Goal: Task Accomplishment & Management: Complete application form

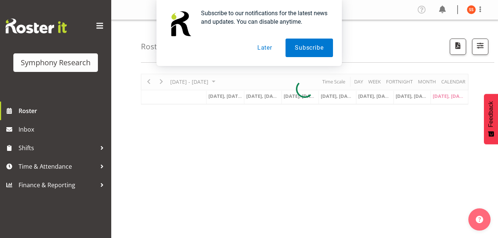
click at [269, 50] on button "Later" at bounding box center [264, 48] width 33 height 19
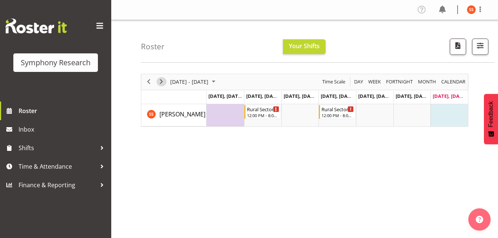
click at [163, 86] on span "Next" at bounding box center [161, 81] width 9 height 9
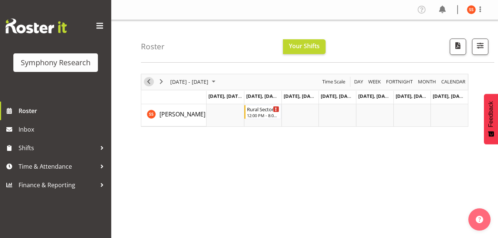
click at [151, 84] on span "Previous" at bounding box center [148, 81] width 9 height 9
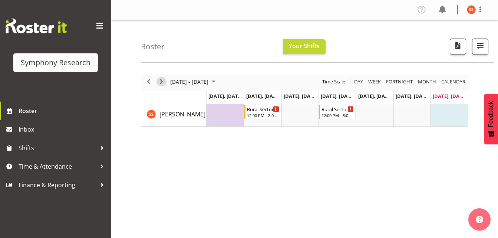
click at [163, 84] on span "Next" at bounding box center [161, 81] width 9 height 9
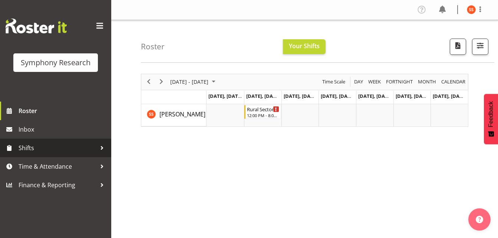
click at [44, 144] on span "Shifts" at bounding box center [58, 148] width 78 height 11
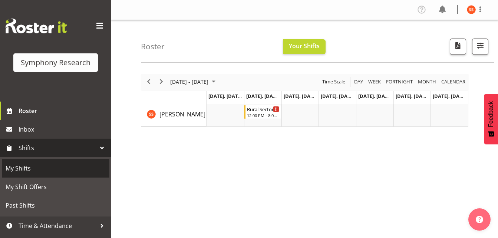
click at [42, 168] on span "My Shifts" at bounding box center [56, 168] width 100 height 11
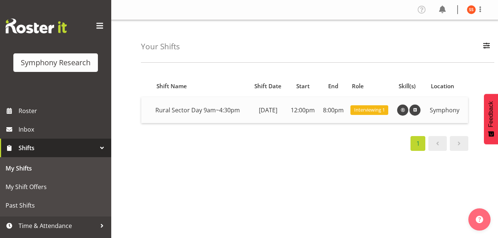
click at [213, 109] on td "Rural Sector Day 9am~4:30pm" at bounding box center [201, 110] width 97 height 26
click at [372, 112] on span "Interviewing 1" at bounding box center [369, 110] width 31 height 7
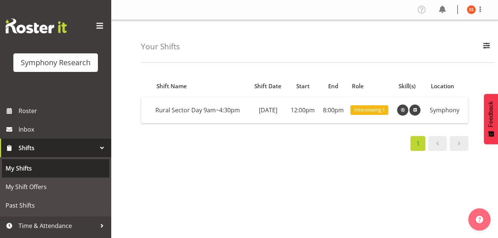
click at [34, 169] on span "My Shifts" at bounding box center [56, 168] width 100 height 11
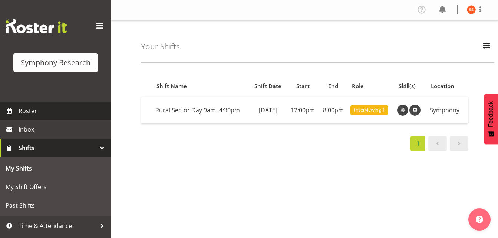
click at [35, 116] on span "Roster" at bounding box center [63, 110] width 89 height 11
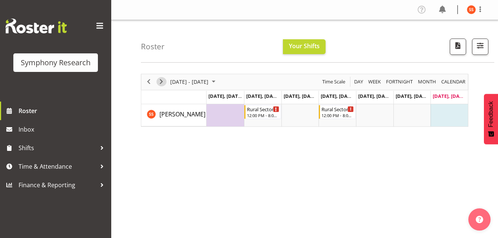
click at [161, 84] on span "Next" at bounding box center [161, 81] width 9 height 9
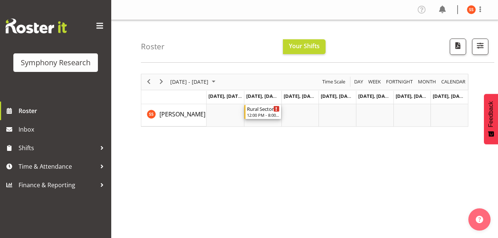
click at [263, 114] on div "12:00 PM - 8:00 PM" at bounding box center [263, 115] width 33 height 6
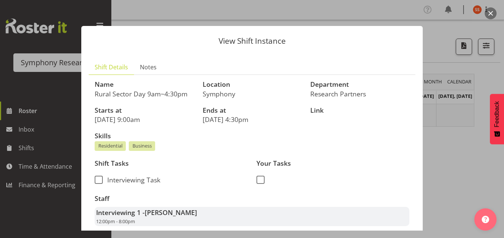
click at [491, 14] on button "button" at bounding box center [491, 13] width 12 height 12
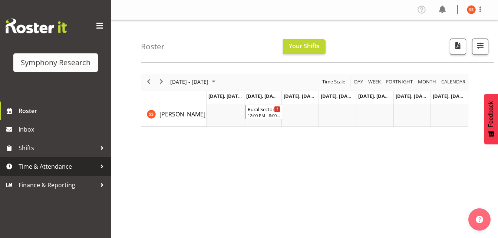
click at [39, 166] on span "Time & Attendance" at bounding box center [58, 166] width 78 height 11
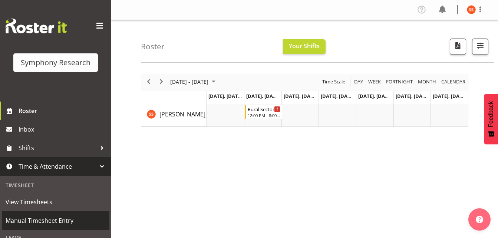
click at [55, 222] on span "Manual Timesheet Entry" at bounding box center [56, 220] width 100 height 11
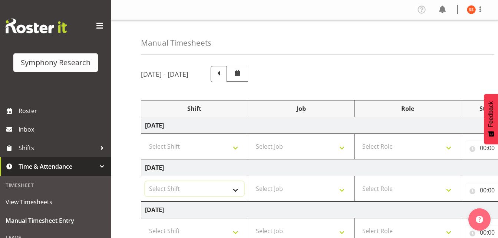
click at [239, 192] on select "Select Shift !!Weekend Residential (Roster IT Shift Label) *Business 9/10am ~ 4…" at bounding box center [194, 188] width 99 height 15
click at [236, 192] on select "Select Shift !!Weekend Residential (Roster IT Shift Label) *Business 9/10am ~ 4…" at bounding box center [194, 188] width 99 height 15
select select "81561"
click at [145, 181] on select "Select Shift !!Weekend Residential (Roster IT Shift Label) *Business 9/10am ~ 4…" at bounding box center [194, 188] width 99 height 15
click at [343, 189] on select "Select Job 550060 IF Admin 553492 World Poll Aus Wave 2 Main 2025 553493 World …" at bounding box center [301, 188] width 99 height 15
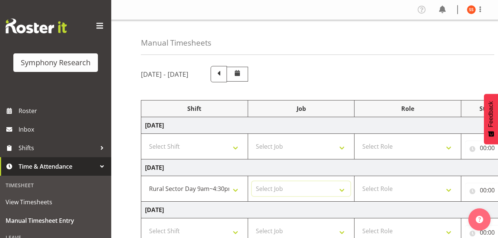
select select "10587"
click at [252, 181] on select "Select Job 550060 IF Admin 553492 World Poll Aus Wave 2 Main 2025 553493 World …" at bounding box center [301, 188] width 99 height 15
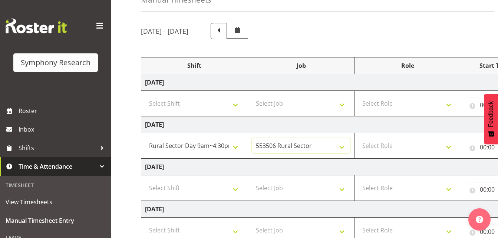
scroll to position [46, 0]
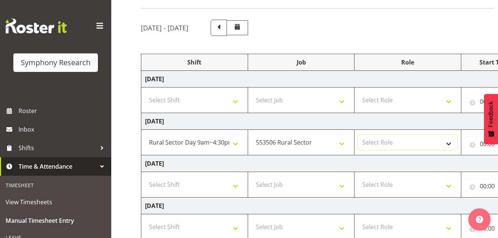
click at [450, 149] on select "Select Role Briefing Interviewing" at bounding box center [408, 142] width 99 height 15
select select "47"
click at [359, 135] on select "Select Role Briefing Interviewing" at bounding box center [408, 142] width 99 height 15
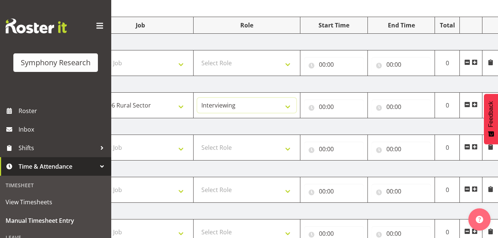
scroll to position [83, 0]
click at [322, 107] on input "00:00" at bounding box center [334, 107] width 60 height 15
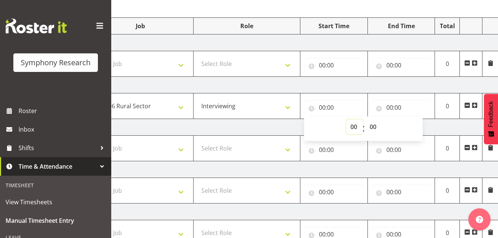
click at [351, 127] on select "00 01 02 03 04 05 06 07 08 09 10 11 12 13 14 15 16 17 18 19 20 21 22 23" at bounding box center [355, 127] width 17 height 15
select select "9"
click at [347, 120] on select "00 01 02 03 04 05 06 07 08 09 10 11 12 13 14 15 16 17 18 19 20 21 22 23" at bounding box center [355, 127] width 17 height 15
type input "09:00"
click at [389, 105] on input "00:00" at bounding box center [402, 107] width 60 height 15
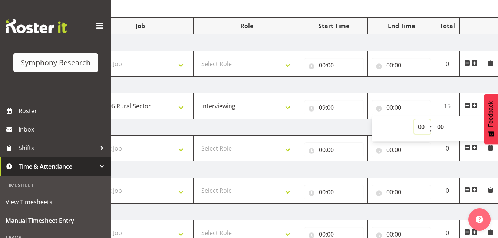
click at [418, 127] on select "00 01 02 03 04 05 06 07 08 09 10 11 12 13 14 15 16 17 18 19 20 21 22 23" at bounding box center [422, 127] width 17 height 15
select select "13"
click at [414, 120] on select "00 01 02 03 04 05 06 07 08 09 10 11 12 13 14 15 16 17 18 19 20 21 22 23" at bounding box center [422, 127] width 17 height 15
type input "13:00"
click at [419, 123] on select "00 01 02 03 04 05 06 07 08 09 10 11 12 13 14 15 16 17 18 19 20 21 22 23" at bounding box center [422, 127] width 17 height 15
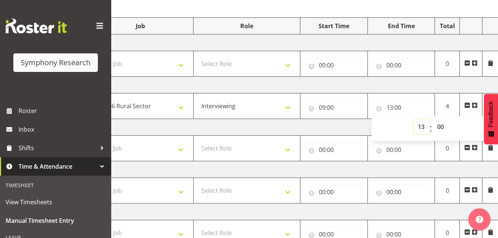
select select "12"
click at [414, 120] on select "00 01 02 03 04 05 06 07 08 09 10 11 12 13 14 15 16 17 18 19 20 21 22 23" at bounding box center [422, 127] width 17 height 15
type input "12:00"
click at [443, 126] on select "00 01 02 03 04 05 06 07 08 09 10 11 12 13 14 15 16 17 18 19 20 21 22 23 24 25 2…" at bounding box center [442, 127] width 17 height 15
select select "5"
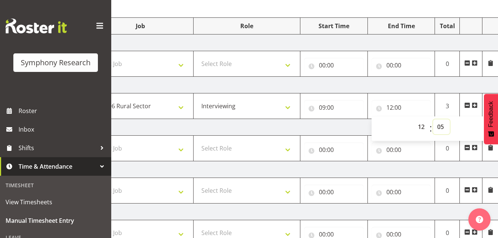
click at [434, 120] on select "00 01 02 03 04 05 06 07 08 09 10 11 12 13 14 15 16 17 18 19 20 21 22 23 24 25 2…" at bounding box center [442, 127] width 17 height 15
type input "12:05"
click at [476, 106] on span at bounding box center [475, 105] width 6 height 6
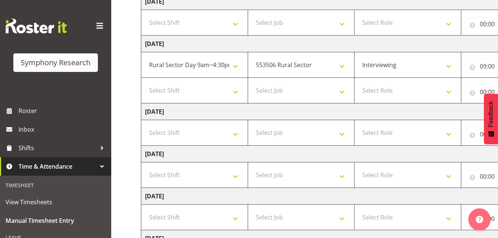
scroll to position [117, 0]
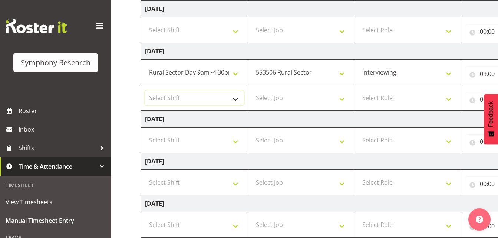
click at [235, 98] on select "Select Shift !!Weekend Residential (Roster IT Shift Label) *Business 9/10am ~ 4…" at bounding box center [194, 98] width 99 height 15
select select "81561"
click at [145, 91] on select "Select Shift !!Weekend Residential (Roster IT Shift Label) *Business 9/10am ~ 4…" at bounding box center [194, 98] width 99 height 15
click at [345, 101] on select "Select Job 550060 IF Admin 553492 World Poll Aus Wave 2 Main 2025 553493 World …" at bounding box center [301, 98] width 99 height 15
select select "10587"
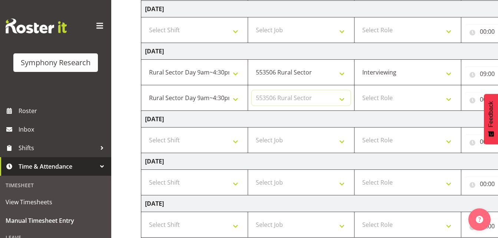
click at [252, 91] on select "Select Job 550060 IF Admin 553492 World Poll Aus Wave 2 Main 2025 553493 World …" at bounding box center [301, 98] width 99 height 15
click at [452, 98] on select "Select Role Briefing Interviewing" at bounding box center [408, 98] width 99 height 15
select select "47"
click at [359, 91] on select "Select Role Briefing Interviewing" at bounding box center [408, 98] width 99 height 15
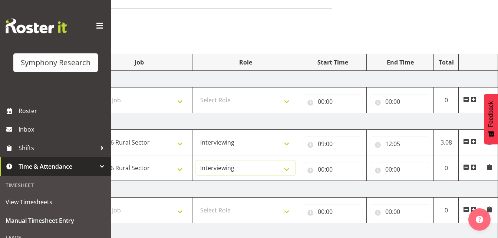
scroll to position [43, 0]
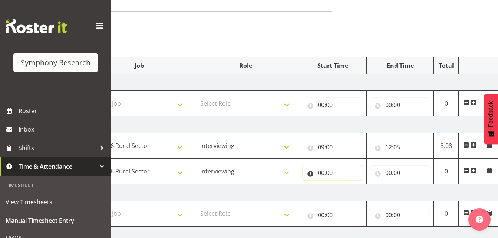
click at [320, 171] on input "00:00" at bounding box center [333, 173] width 60 height 15
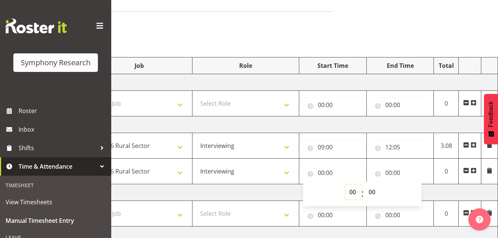
click at [351, 195] on select "00 01 02 03 04 05 06 07 08 09 10 11 12 13 14 15 16 17 18 19 20 21 22 23" at bounding box center [354, 192] width 17 height 15
select select "12"
click at [346, 185] on select "00 01 02 03 04 05 06 07 08 09 10 11 12 13 14 15 16 17 18 19 20 21 22 23" at bounding box center [354, 192] width 17 height 15
type input "12:00"
click at [331, 171] on input "12:00" at bounding box center [333, 173] width 60 height 15
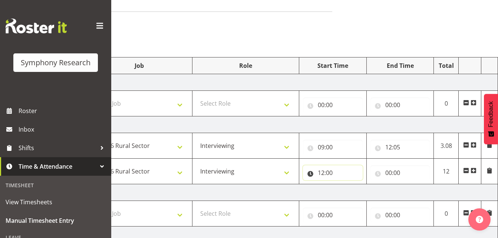
click at [330, 174] on input "12:00" at bounding box center [333, 173] width 60 height 15
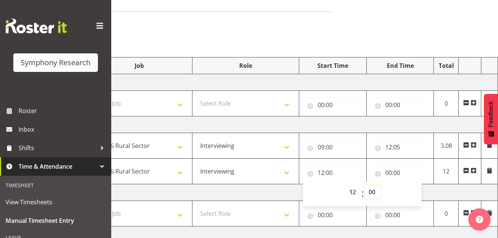
click at [374, 192] on select "00 01 02 03 04 05 06 07 08 09 10 11 12 13 14 15 16 17 18 19 20 21 22 23 24 25 2…" at bounding box center [373, 192] width 17 height 15
select select "35"
click at [365, 185] on select "00 01 02 03 04 05 06 07 08 09 10 11 12 13 14 15 16 17 18 19 20 21 22 23 24 25 2…" at bounding box center [373, 192] width 17 height 15
type input "12:35"
click at [390, 173] on input "00:00" at bounding box center [401, 173] width 60 height 15
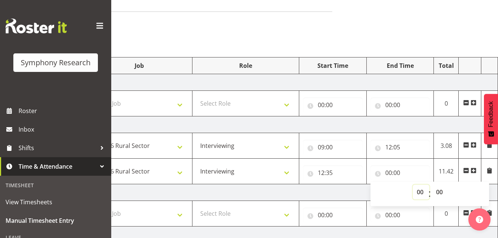
click at [420, 192] on select "00 01 02 03 04 05 06 07 08 09 10 11 12 13 14 15 16 17 18 19 20 21 22 23" at bounding box center [421, 192] width 17 height 15
select select "16"
click at [413, 185] on select "00 01 02 03 04 05 06 07 08 09 10 11 12 13 14 15 16 17 18 19 20 21 22 23" at bounding box center [421, 192] width 17 height 15
type input "16:00"
click at [398, 173] on input "16:00" at bounding box center [401, 173] width 60 height 15
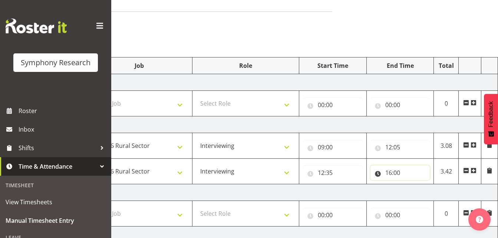
click at [399, 173] on input "16:00" at bounding box center [401, 173] width 60 height 15
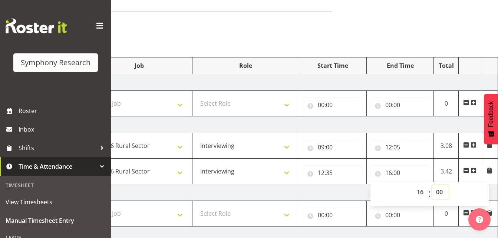
click at [439, 192] on select "00 01 02 03 04 05 06 07 08 09 10 11 12 13 14 15 16 17 18 19 20 21 22 23 24 25 2…" at bounding box center [440, 192] width 17 height 15
select select "10"
click at [432, 185] on select "00 01 02 03 04 05 06 07 08 09 10 11 12 13 14 15 16 17 18 19 20 21 22 23 24 25 2…" at bounding box center [440, 192] width 17 height 15
type input "16:10"
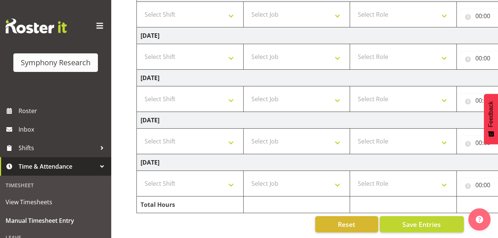
scroll to position [0, 0]
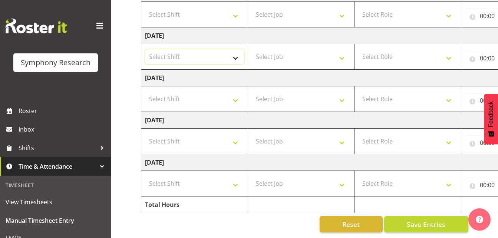
click at [238, 54] on select "Select Shift !!Weekend Residential (Roster IT Shift Label) *Business 9/10am ~ 4…" at bounding box center [194, 56] width 99 height 15
select select "81561"
click at [145, 49] on select "Select Shift !!Weekend Residential (Roster IT Shift Label) *Business 9/10am ~ 4…" at bounding box center [194, 56] width 99 height 15
click at [341, 55] on select "Select Job 550060 IF Admin 553492 World Poll Aus Wave 2 Main 2025 553493 World …" at bounding box center [301, 56] width 99 height 15
select select "10587"
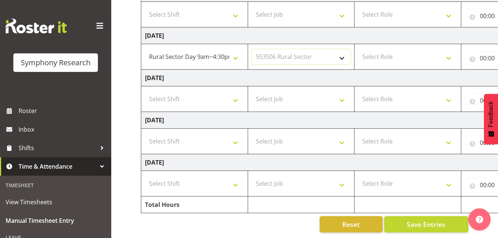
click at [252, 49] on select "Select Job 550060 IF Admin 553492 World Poll Aus Wave 2 Main 2025 553493 World …" at bounding box center [301, 56] width 99 height 15
click at [448, 54] on select "Select Role Briefing Interviewing" at bounding box center [408, 56] width 99 height 15
select select "47"
click at [359, 49] on select "Select Role Briefing Interviewing" at bounding box center [408, 56] width 99 height 15
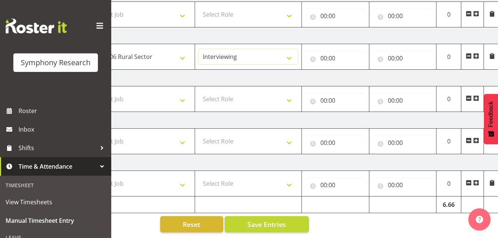
scroll to position [0, 162]
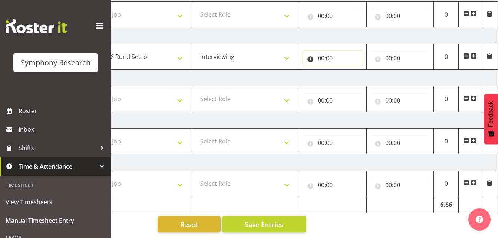
click at [321, 53] on input "00:00" at bounding box center [333, 58] width 60 height 15
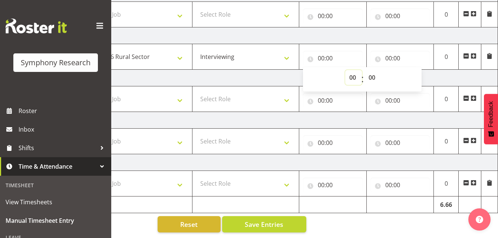
click at [355, 72] on select "00 01 02 03 04 05 06 07 08 09 10 11 12 13 14 15 16 17 18 19 20 21 22 23" at bounding box center [354, 77] width 17 height 15
select select "9"
click at [346, 70] on select "00 01 02 03 04 05 06 07 08 09 10 11 12 13 14 15 16 17 18 19 20 21 22 23" at bounding box center [354, 77] width 17 height 15
type input "09:00"
click at [389, 52] on input "00:00" at bounding box center [401, 58] width 60 height 15
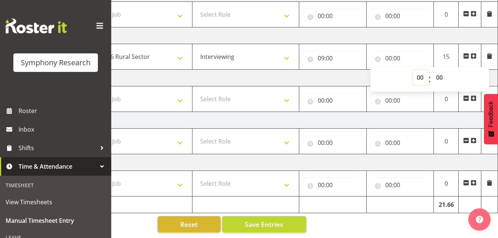
click at [421, 70] on select "00 01 02 03 04 05 06 07 08 09 10 11 12 13 14 15 16 17 18 19 20 21 22 23" at bounding box center [421, 77] width 17 height 15
select select "12"
click at [413, 70] on select "00 01 02 03 04 05 06 07 08 09 10 11 12 13 14 15 16 17 18 19 20 21 22 23" at bounding box center [421, 77] width 17 height 15
type input "12:00"
click at [473, 53] on span at bounding box center [474, 56] width 6 height 6
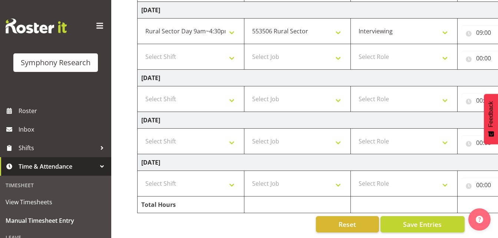
scroll to position [0, 0]
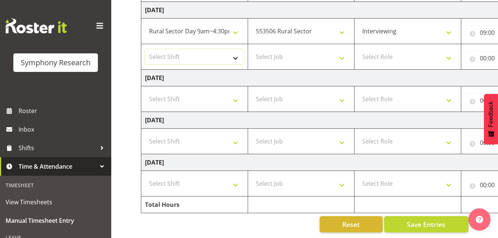
click at [235, 51] on select "Select Shift !!Weekend Residential (Roster IT Shift Label) *Business 9/10am ~ 4…" at bounding box center [194, 56] width 99 height 15
select select "81561"
click at [145, 49] on select "Select Shift !!Weekend Residential (Roster IT Shift Label) *Business 9/10am ~ 4…" at bounding box center [194, 56] width 99 height 15
click at [344, 54] on select "Select Job 550060 IF Admin 553492 World Poll Aus Wave 2 Main 2025 553493 World …" at bounding box center [301, 56] width 99 height 15
select select "10587"
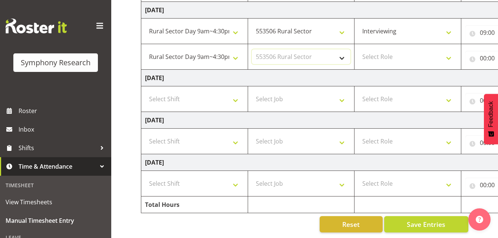
click at [252, 49] on select "Select Job 550060 IF Admin 553492 World Poll Aus Wave 2 Main 2025 553493 World …" at bounding box center [301, 56] width 99 height 15
drag, startPoint x: 448, startPoint y: 50, endPoint x: 443, endPoint y: 52, distance: 5.0
click at [448, 50] on select "Select Role Briefing Interviewing" at bounding box center [408, 56] width 99 height 15
select select "47"
click at [359, 49] on select "Select Role Briefing Interviewing" at bounding box center [408, 56] width 99 height 15
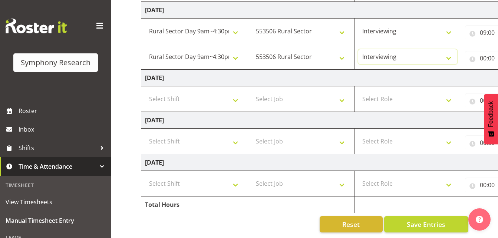
scroll to position [0, 162]
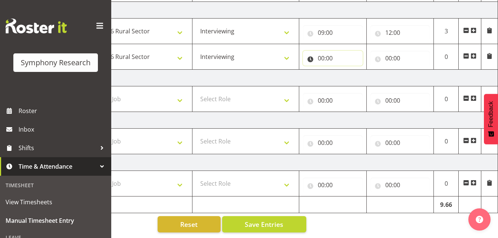
click at [322, 52] on input "00:00" at bounding box center [333, 58] width 60 height 15
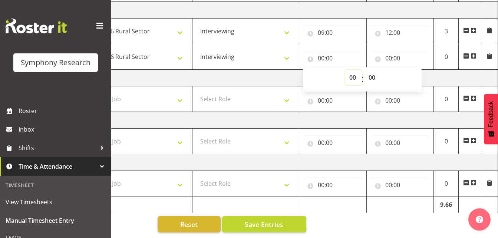
click at [354, 70] on select "00 01 02 03 04 05 06 07 08 09 10 11 12 13 14 15 16 17 18 19 20 21 22 23" at bounding box center [354, 77] width 17 height 15
select select "12"
click at [346, 70] on select "00 01 02 03 04 05 06 07 08 09 10 11 12 13 14 15 16 17 18 19 20 21 22 23" at bounding box center [354, 77] width 17 height 15
type input "12:00"
drag, startPoint x: 373, startPoint y: 72, endPoint x: 372, endPoint y: 77, distance: 4.8
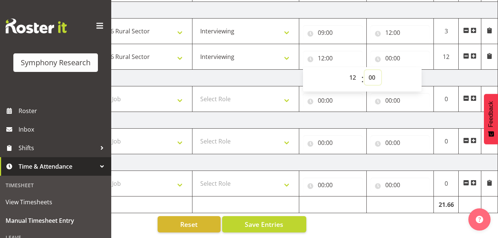
click at [373, 72] on select "00 01 02 03 04 05 06 07 08 09 10 11 12 13 14 15 16 17 18 19 20 21 22 23 24 25 2…" at bounding box center [373, 77] width 17 height 15
select select "30"
click at [365, 70] on select "00 01 02 03 04 05 06 07 08 09 10 11 12 13 14 15 16 17 18 19 20 21 22 23 24 25 2…" at bounding box center [373, 77] width 17 height 15
type input "12:30"
click at [390, 52] on input "00:00" at bounding box center [401, 58] width 60 height 15
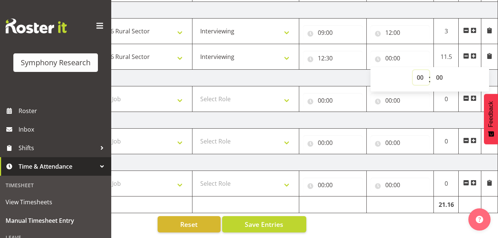
click at [421, 75] on select "00 01 02 03 04 05 06 07 08 09 10 11 12 13 14 15 16 17 18 19 20 21 22 23" at bounding box center [421, 77] width 17 height 15
select select "16"
click at [413, 70] on select "00 01 02 03 04 05 06 07 08 09 10 11 12 13 14 15 16 17 18 19 20 21 22 23" at bounding box center [421, 77] width 17 height 15
type input "16:00"
click at [272, 220] on span "Save Entries" at bounding box center [264, 225] width 39 height 10
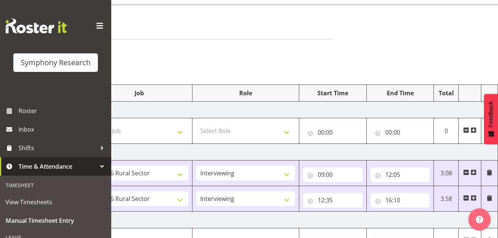
scroll to position [0, 0]
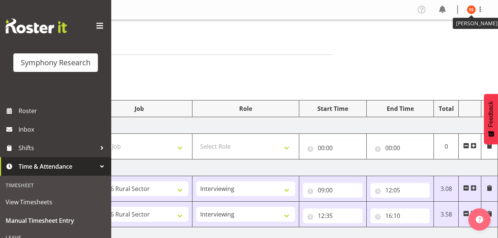
click at [471, 8] on img at bounding box center [471, 9] width 9 height 9
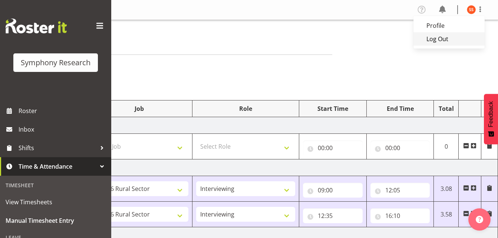
click at [443, 40] on link "Log Out" at bounding box center [449, 38] width 71 height 13
